Goal: Navigation & Orientation: Find specific page/section

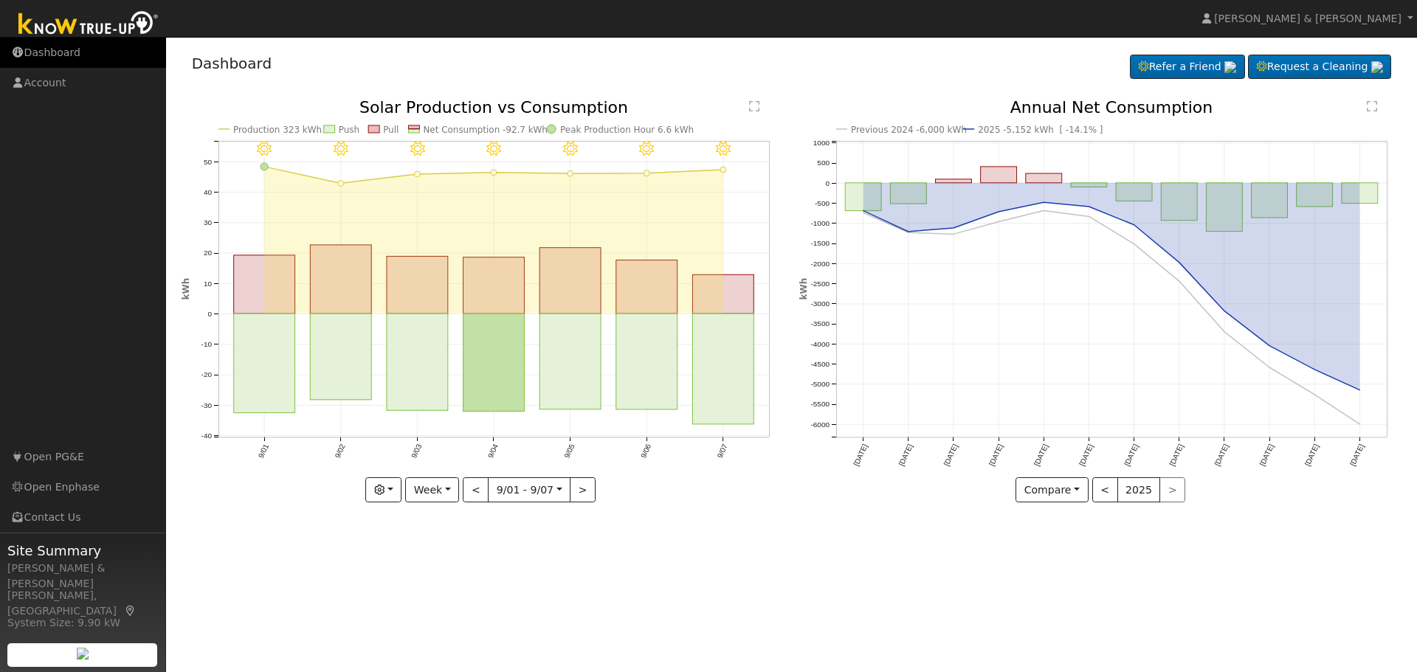
click at [45, 54] on link "Dashboard" at bounding box center [83, 53] width 166 height 30
click at [56, 49] on link "Dashboard" at bounding box center [83, 53] width 166 height 30
